Goal: Information Seeking & Learning: Understand process/instructions

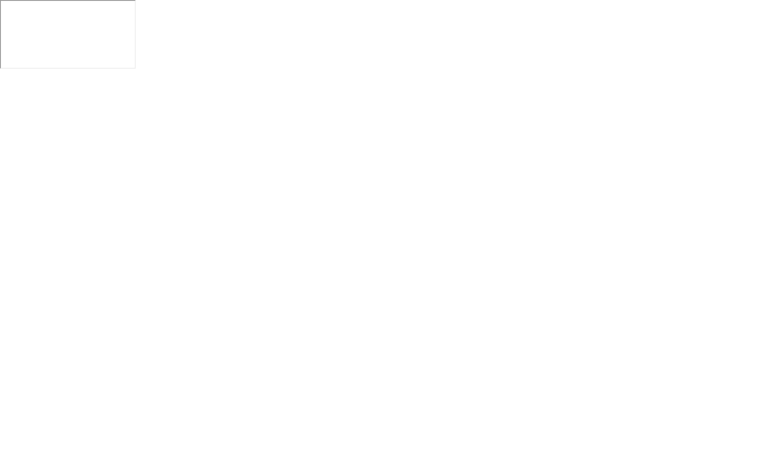
click div "移动"
drag, startPoint x: 287, startPoint y: 468, endPoint x: 280, endPoint y: 476, distance: 11.0
click at [280, 476] on div "移动 扩展 隐藏 考试规则" at bounding box center [379, 462] width 214 height 29
click at [300, 466] on div "扩展" at bounding box center [304, 468] width 10 height 6
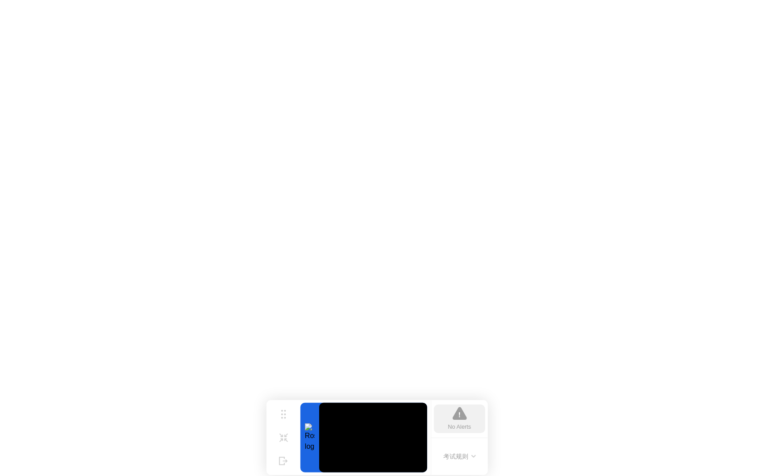
click at [471, 461] on button "考试规则" at bounding box center [459, 456] width 37 height 9
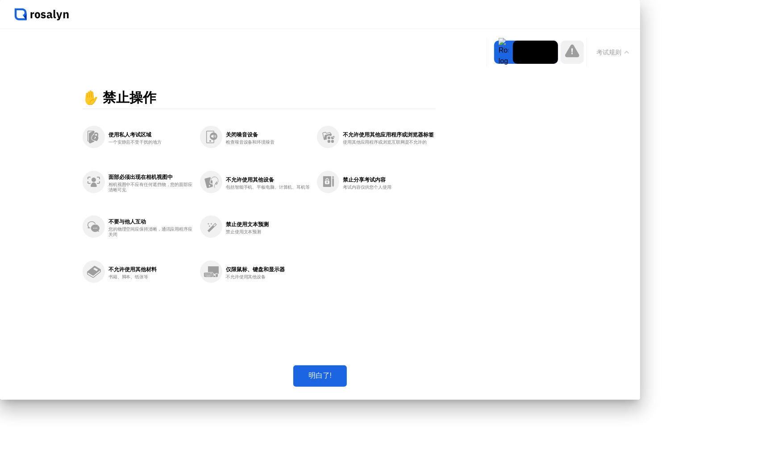
click at [344, 381] on div "明白了!" at bounding box center [320, 375] width 48 height 9
click at [586, 66] on div "考试规则" at bounding box center [612, 52] width 52 height 29
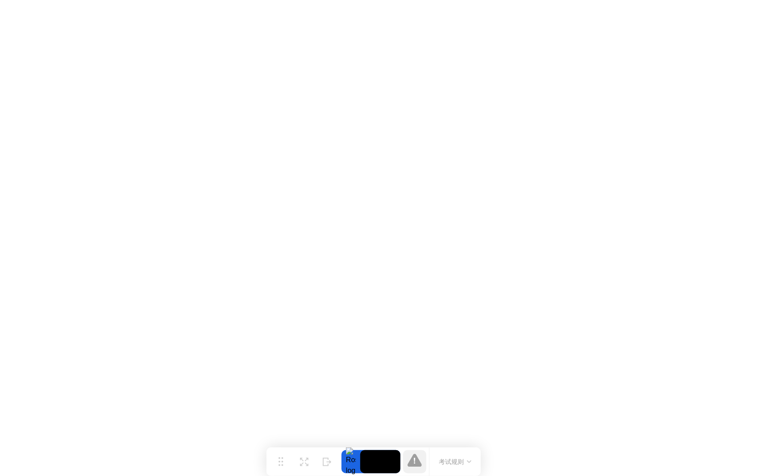
click at [445, 463] on button "考试规则" at bounding box center [454, 461] width 37 height 9
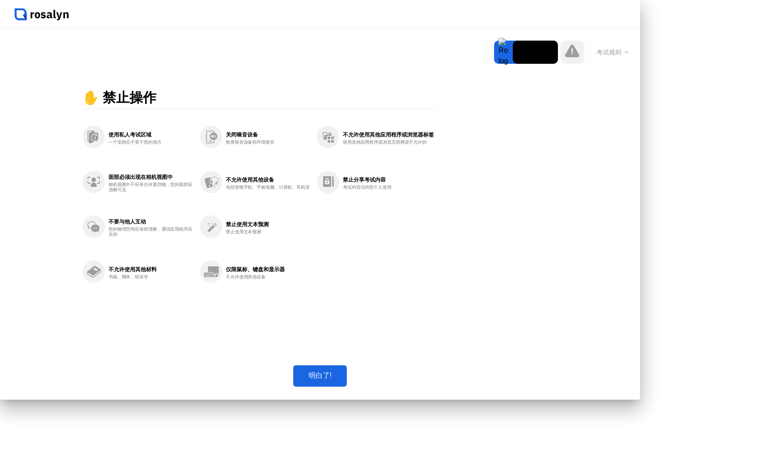
click at [344, 381] on div "明白了!" at bounding box center [320, 375] width 48 height 9
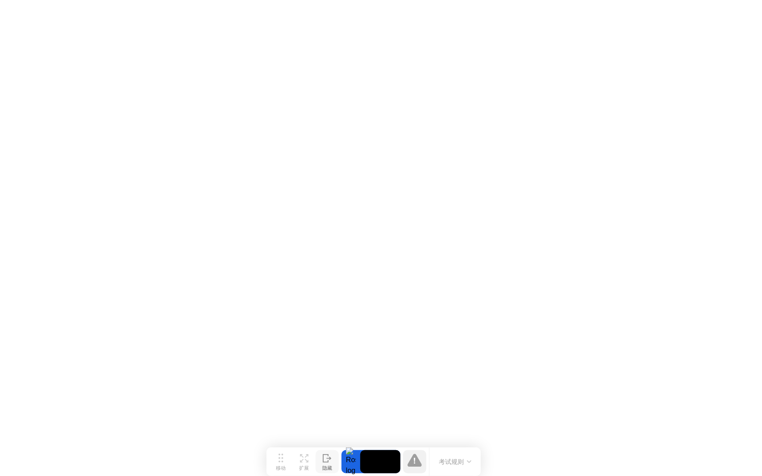
click at [326, 461] on icon at bounding box center [327, 458] width 9 height 8
click at [756, 467] on div at bounding box center [752, 461] width 19 height 23
click at [729, 470] on div "显示" at bounding box center [726, 468] width 10 height 6
click at [461, 465] on button "考试规则" at bounding box center [462, 461] width 37 height 9
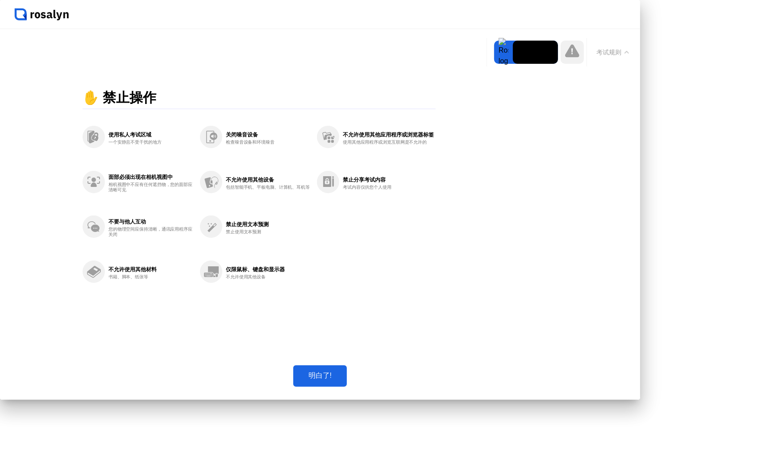
click at [344, 381] on div "明白了!" at bounding box center [320, 375] width 48 height 9
